Goal: Communication & Community: Answer question/provide support

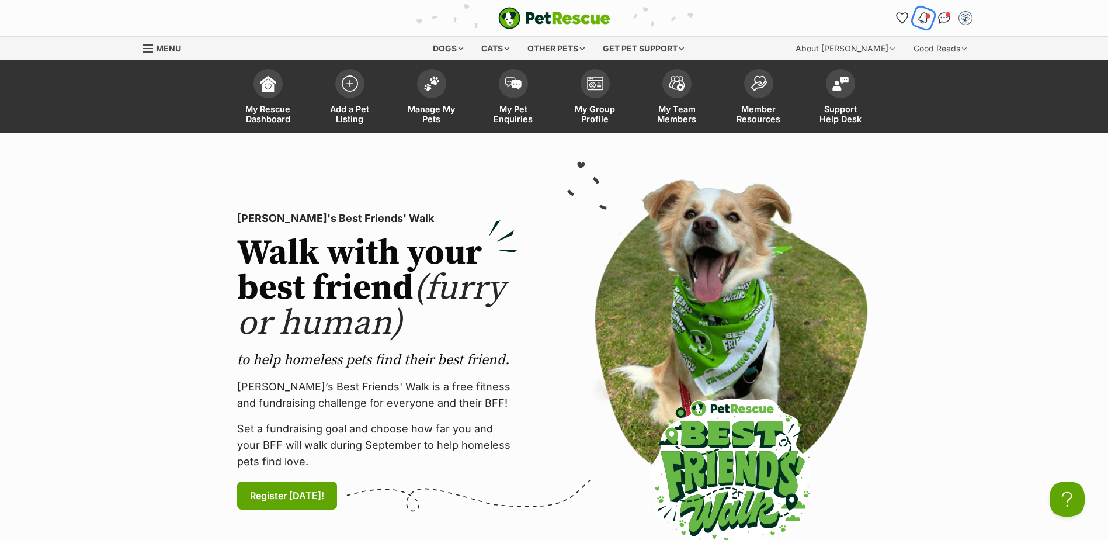
click at [924, 19] on img "Notifications" at bounding box center [922, 18] width 13 height 14
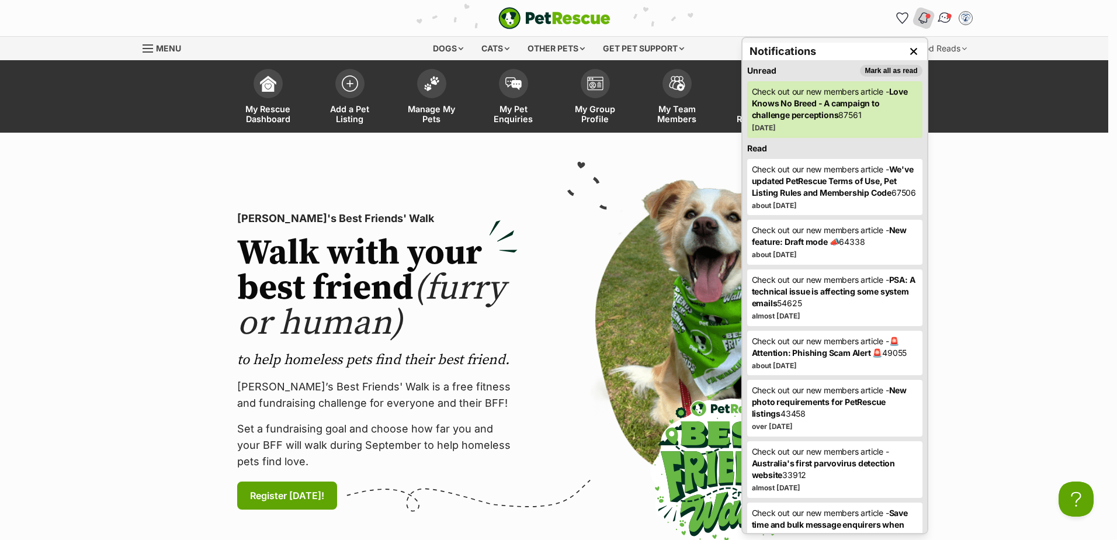
click at [945, 20] on img "Conversations" at bounding box center [944, 18] width 16 height 15
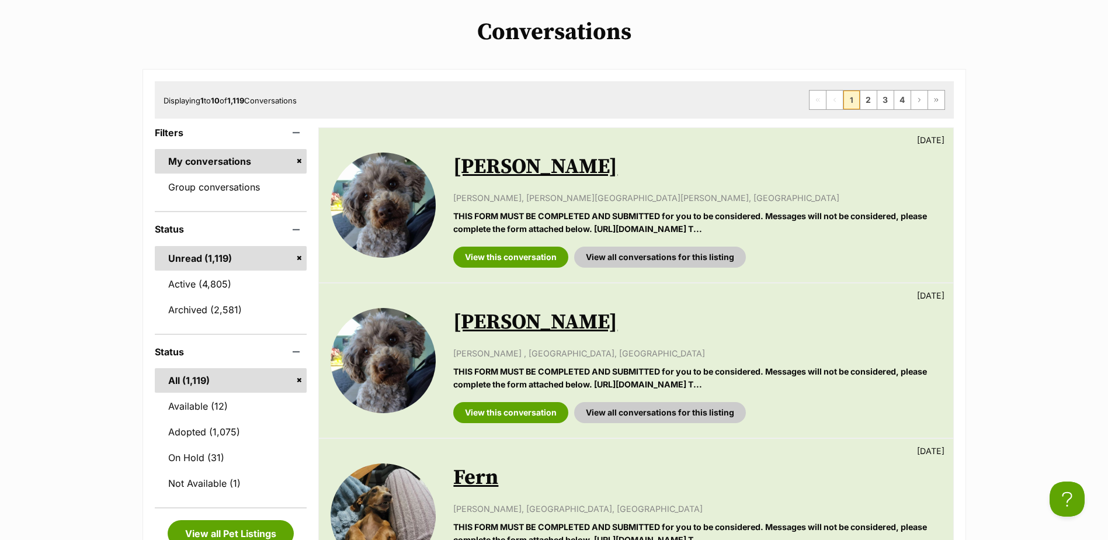
scroll to position [234, 0]
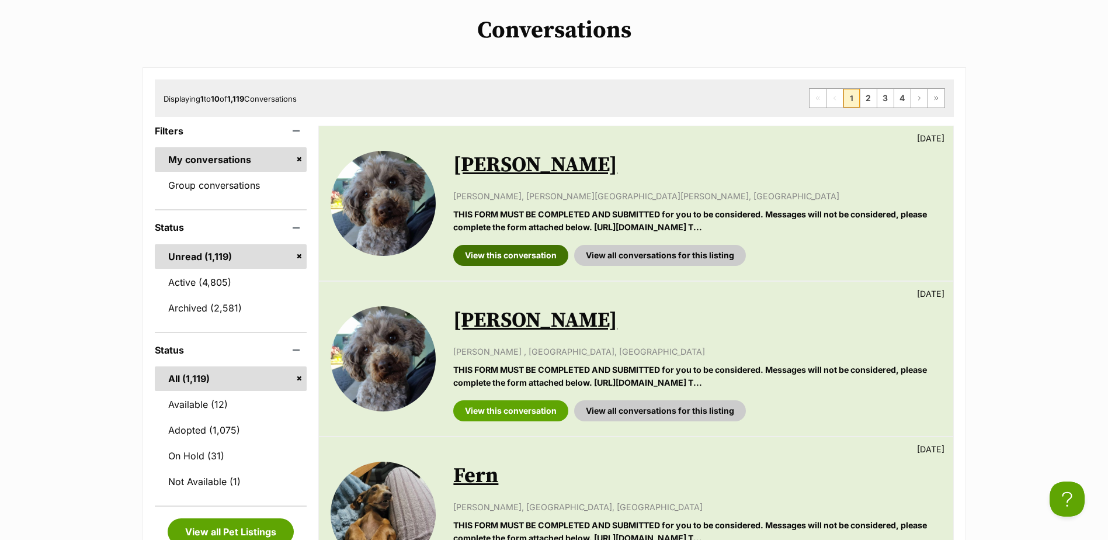
click at [502, 260] on link "View this conversation" at bounding box center [510, 255] width 115 height 21
click at [510, 408] on link "View this conversation" at bounding box center [510, 410] width 115 height 21
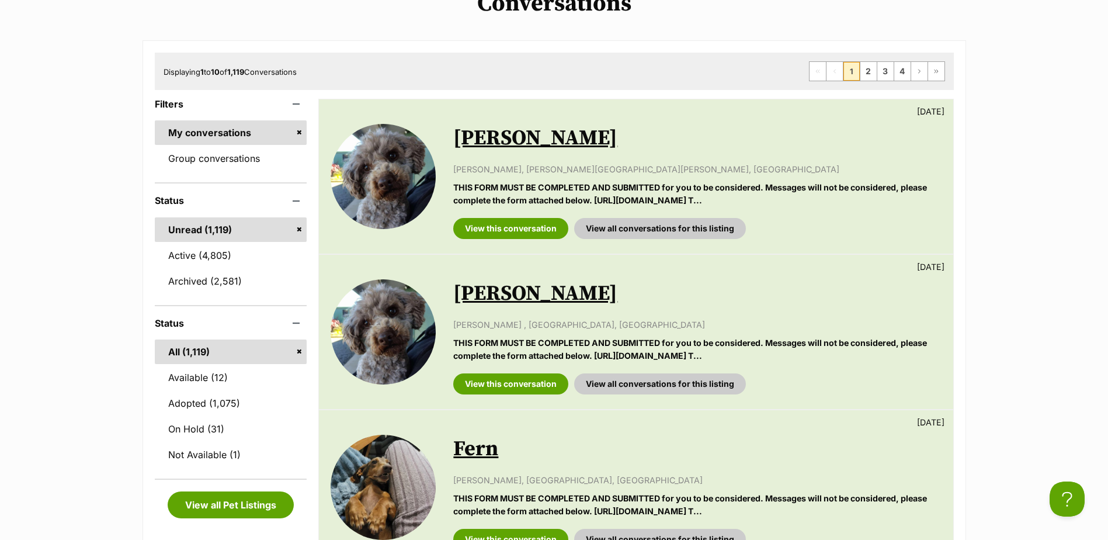
scroll to position [58, 0]
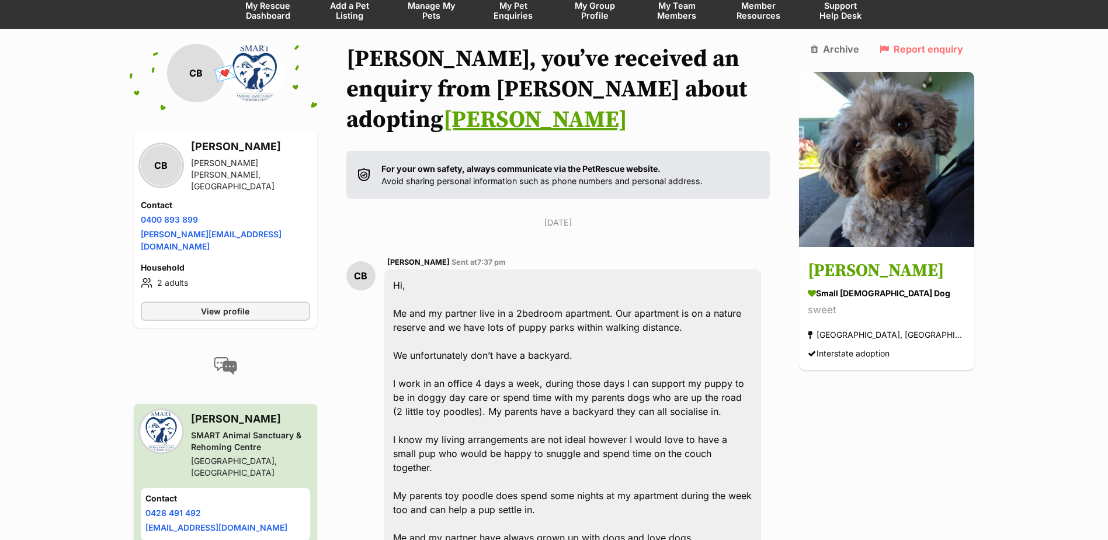
scroll to position [173, 0]
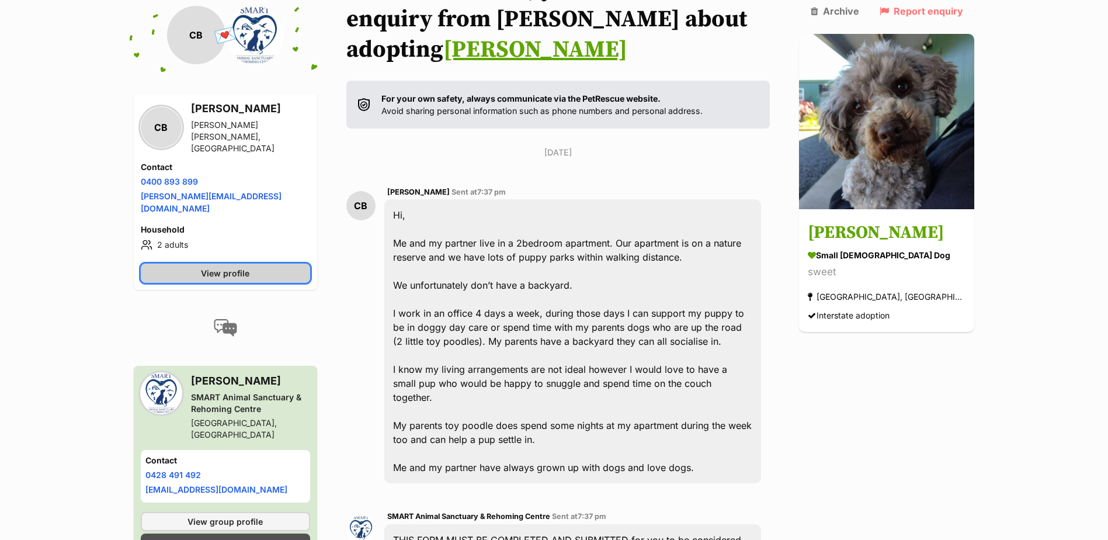
click at [232, 267] on span "View profile" at bounding box center [225, 273] width 48 height 12
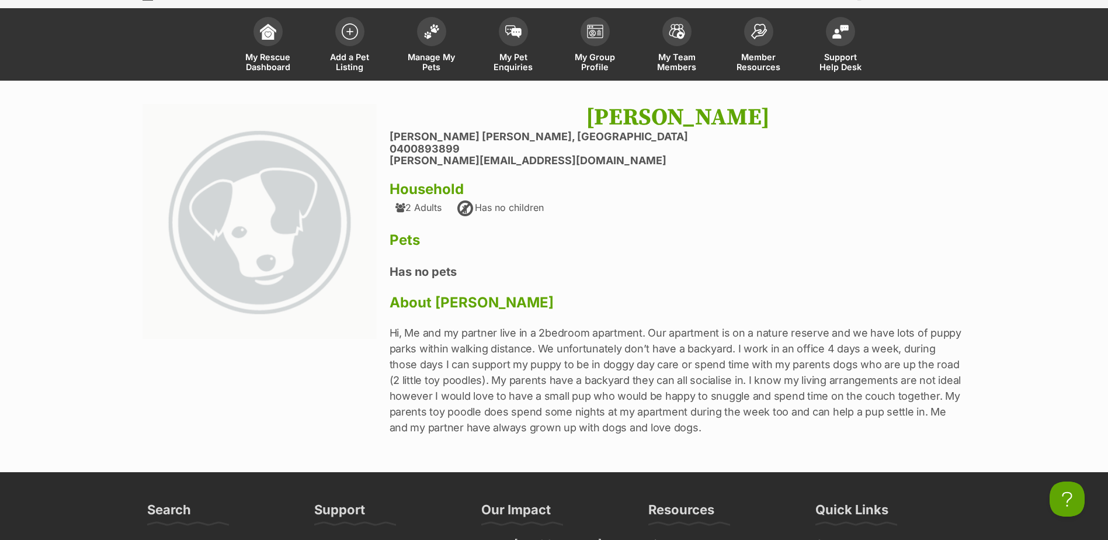
scroll to position [117, 0]
